Goal: Transaction & Acquisition: Purchase product/service

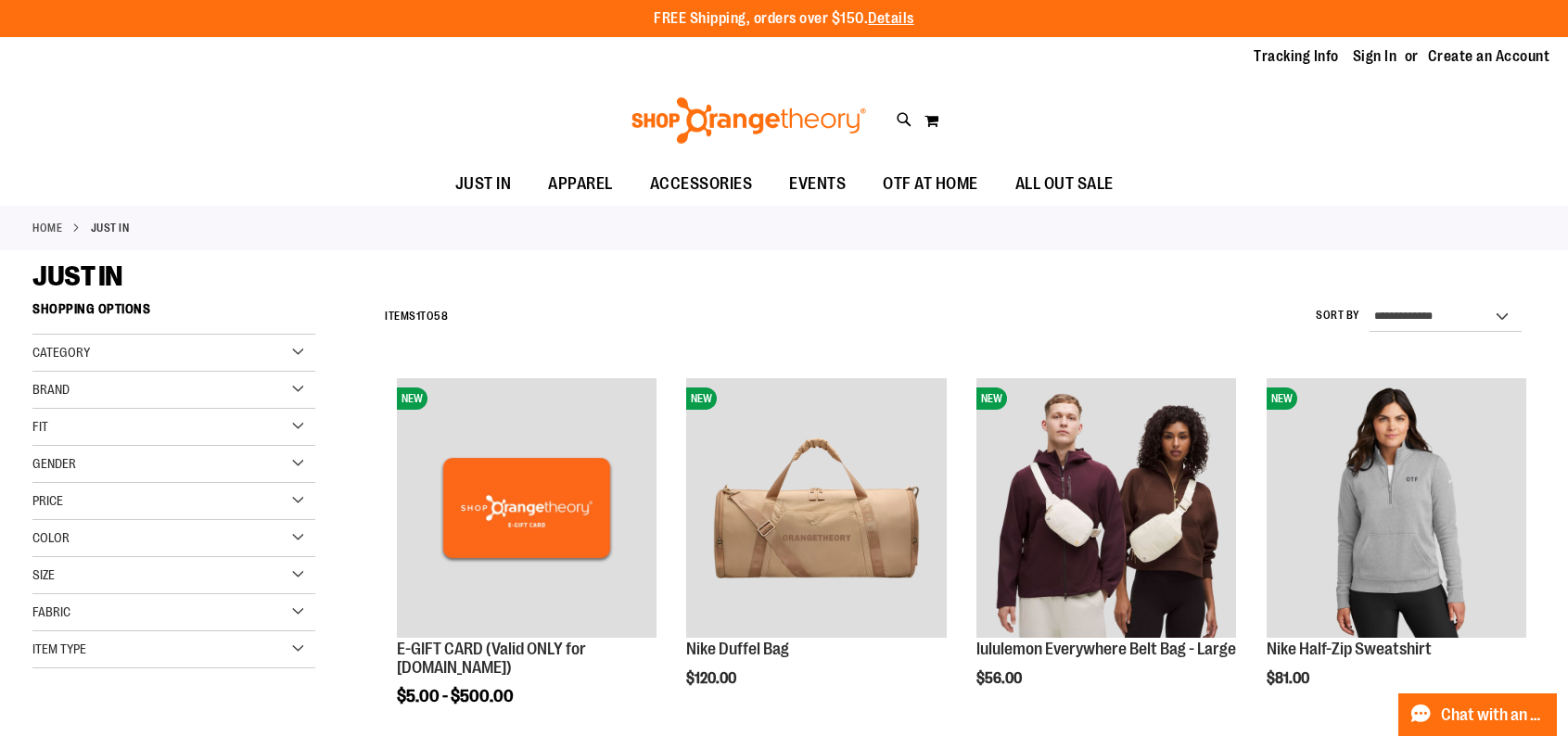
click at [294, 467] on div "Gender" at bounding box center [174, 465] width 283 height 37
click at [39, 520] on link "Women 23 items" at bounding box center [164, 521] width 271 height 20
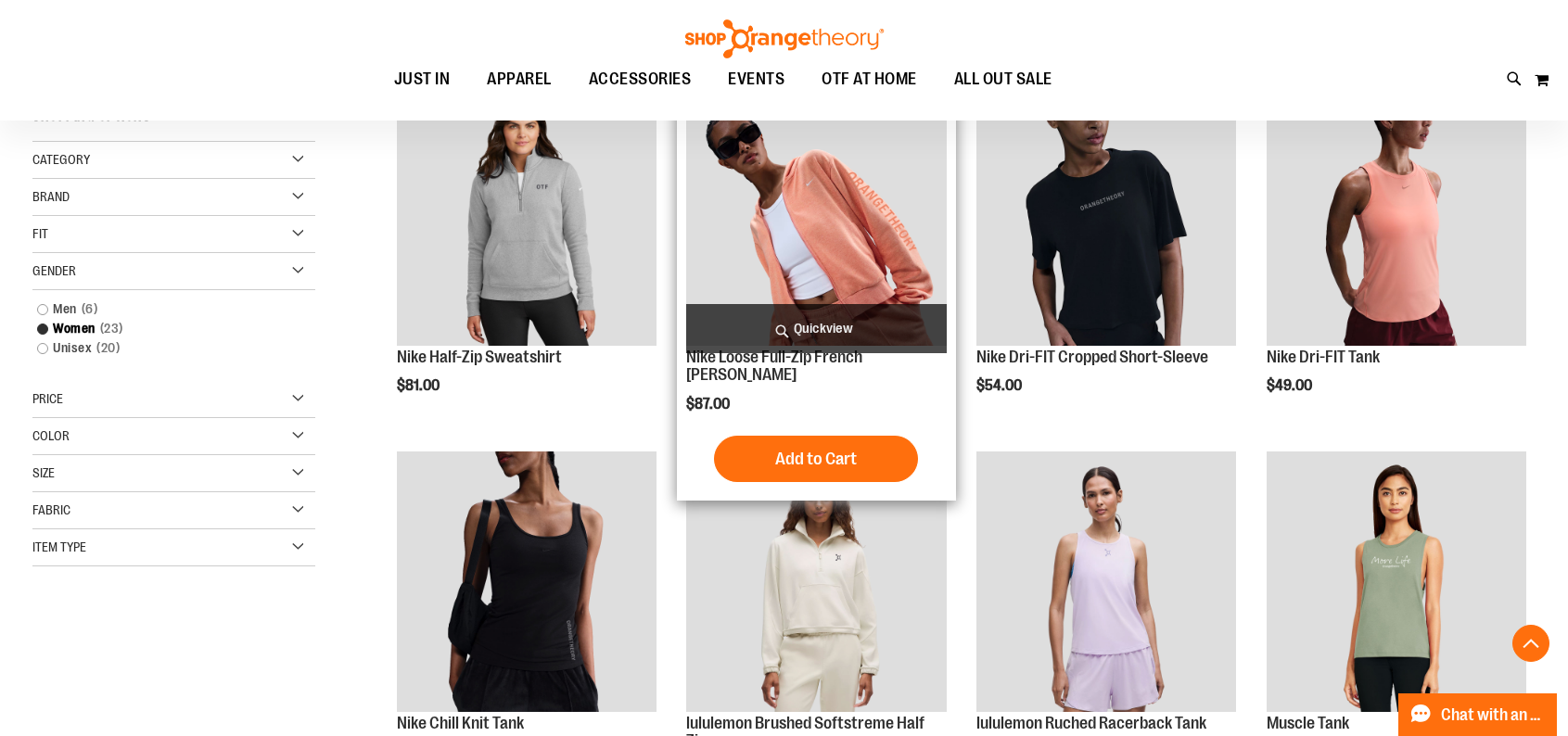
scroll to position [293, 0]
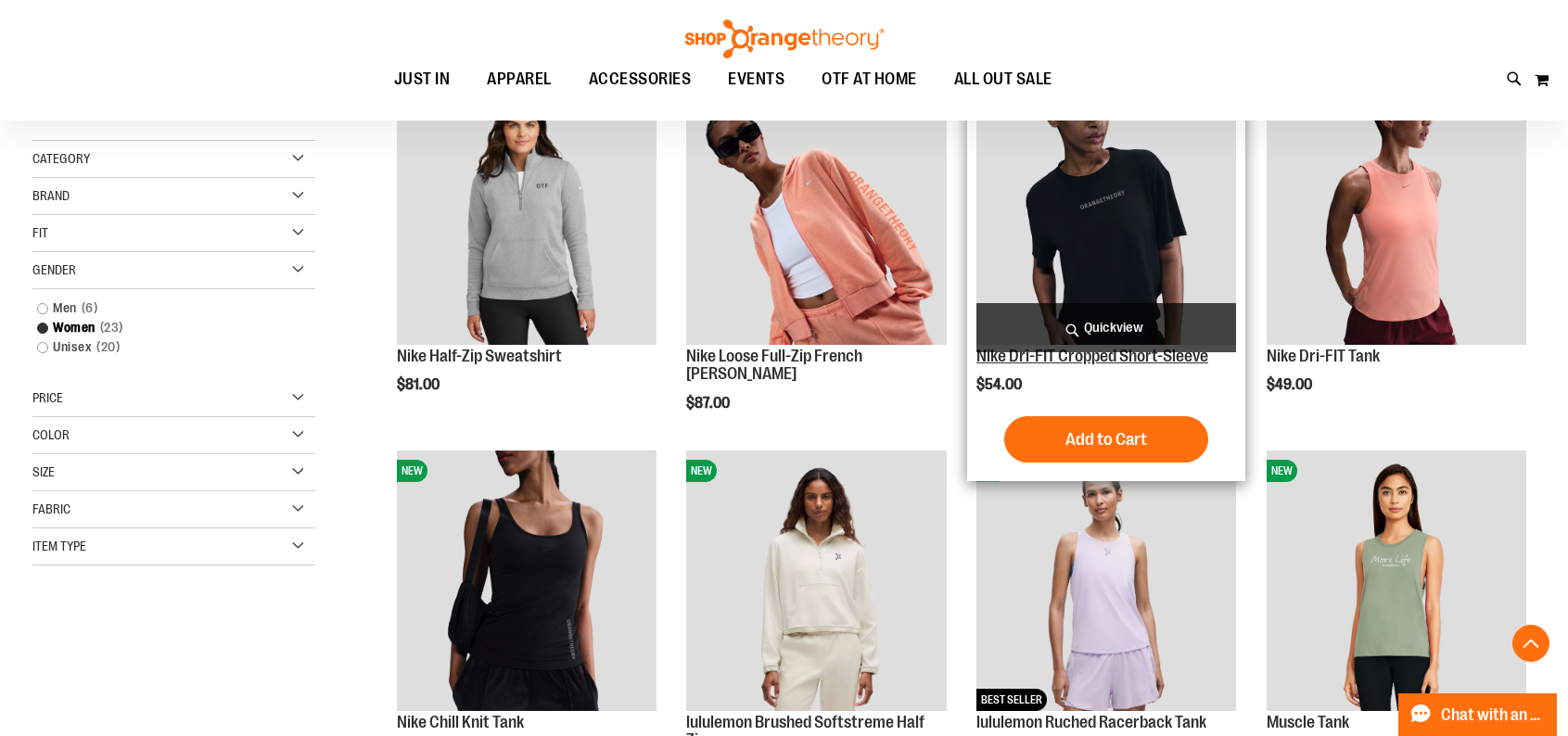
click at [1151, 353] on link "Nike Dri-FIT Cropped Short-Sleeve" at bounding box center [1093, 356] width 232 height 19
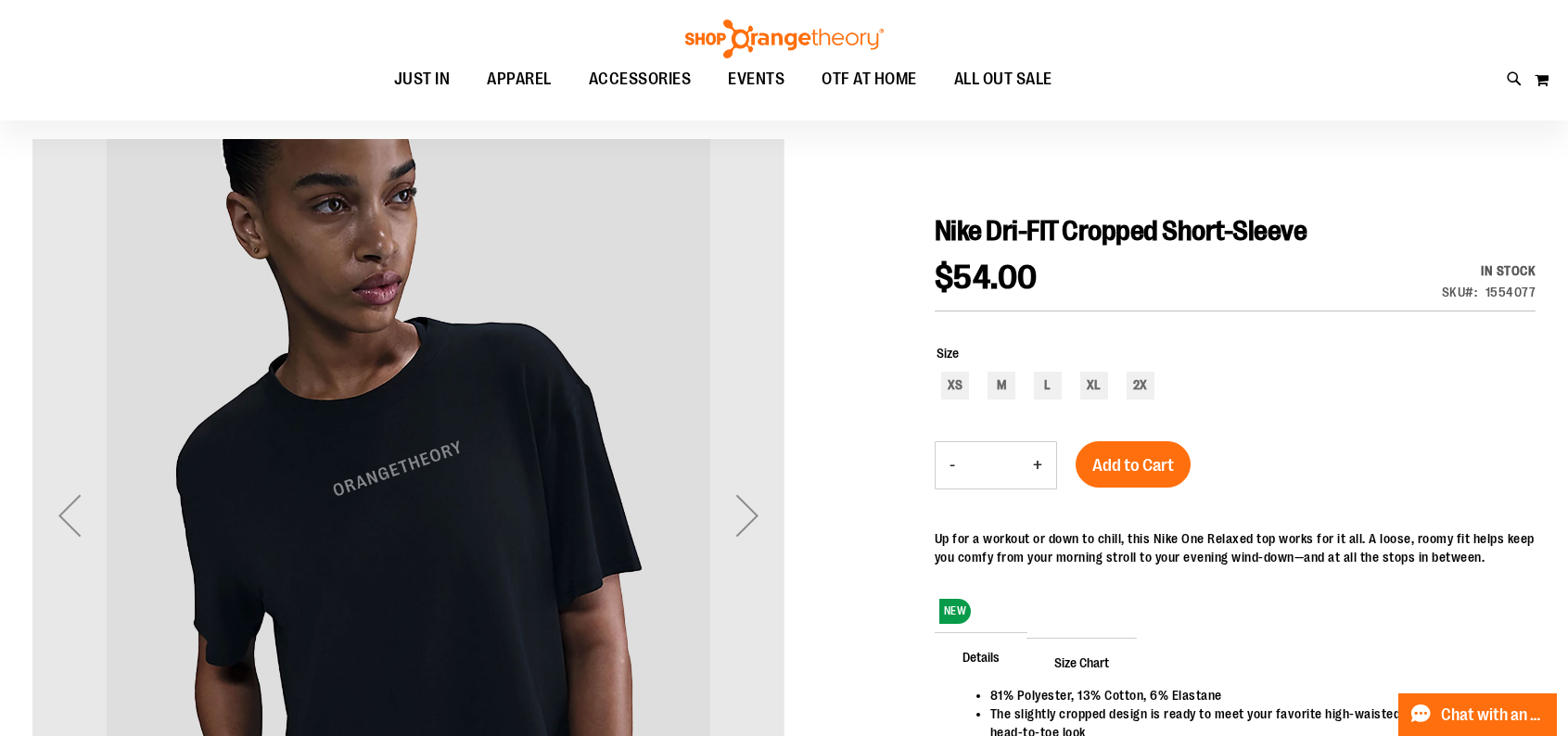
scroll to position [92, 0]
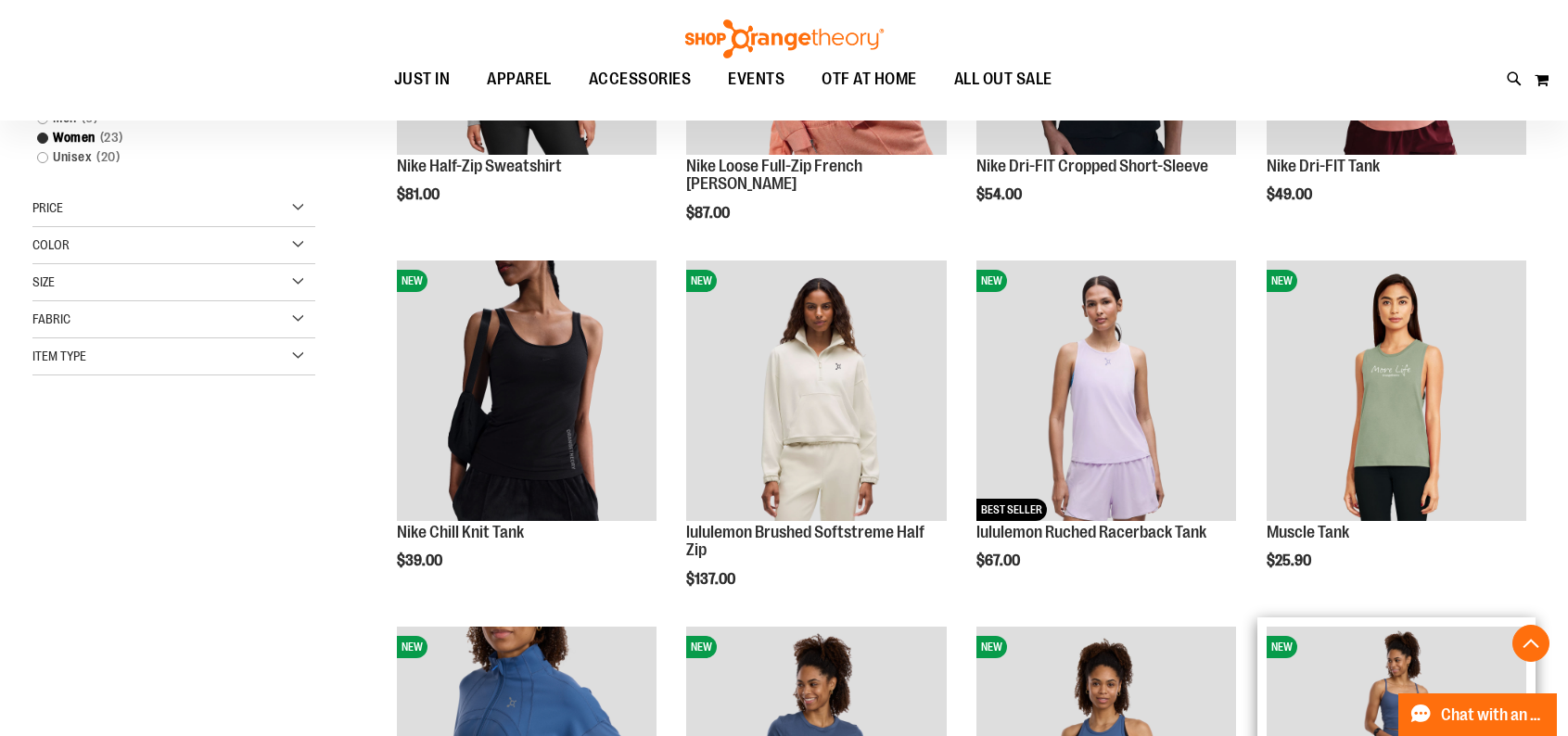
scroll to position [273, 0]
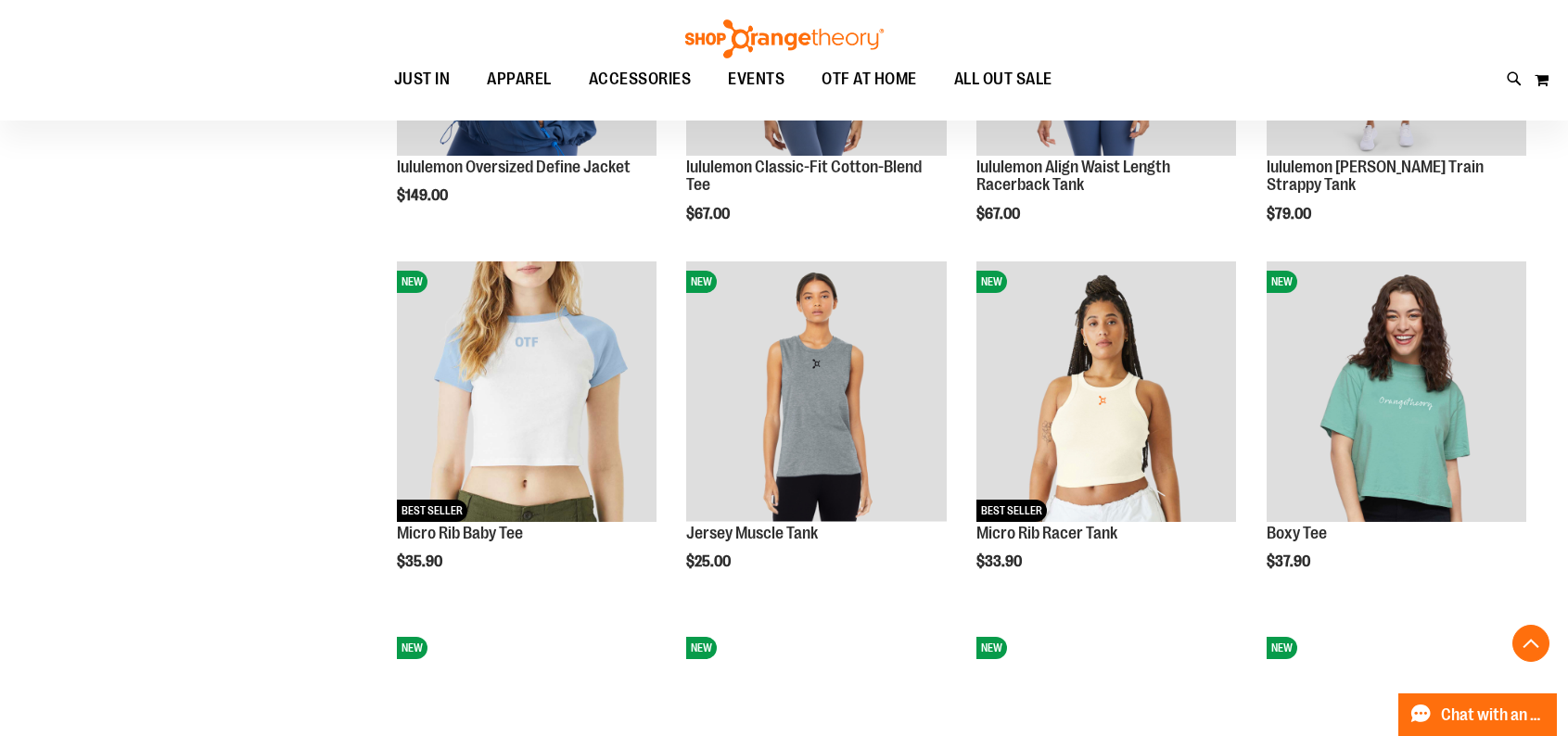
scroll to position [1108, 0]
